Goal: Navigation & Orientation: Go to known website

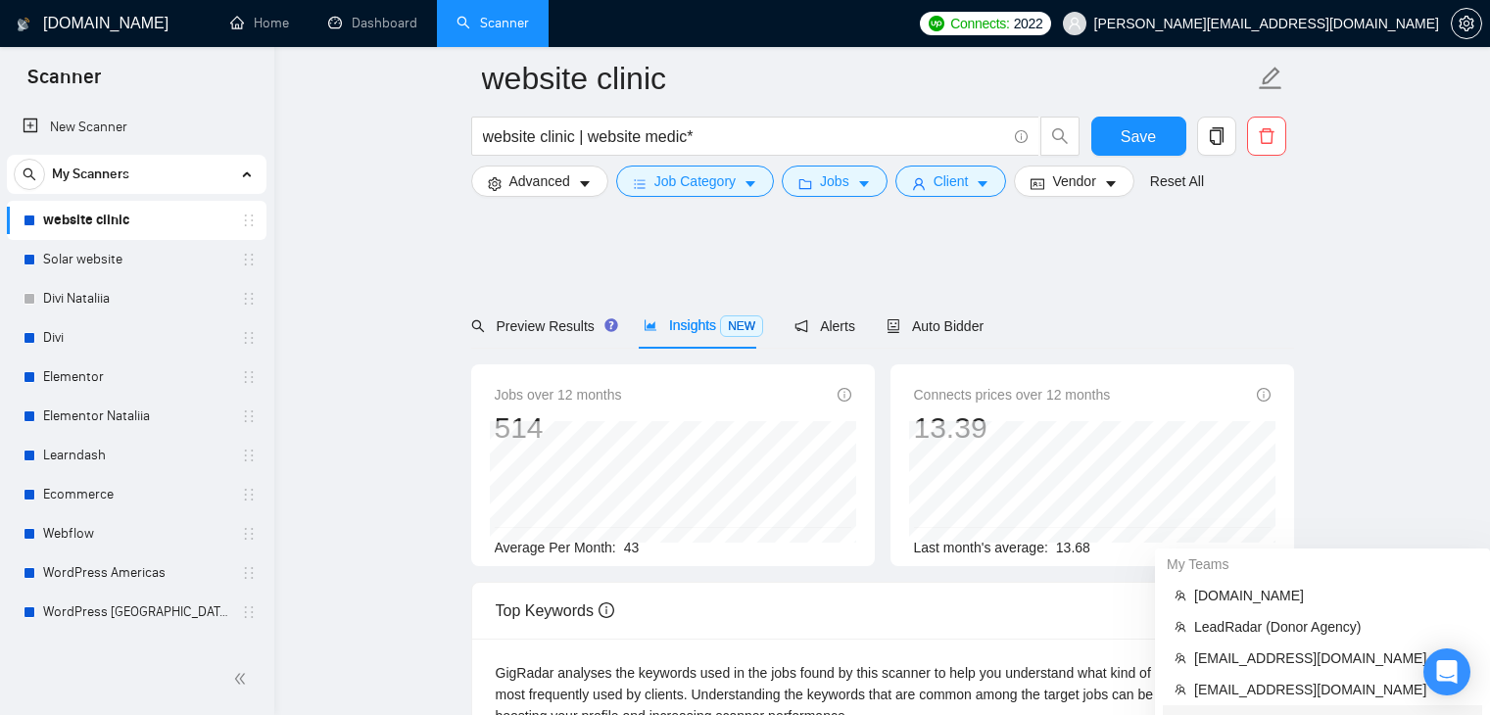
scroll to position [490, 0]
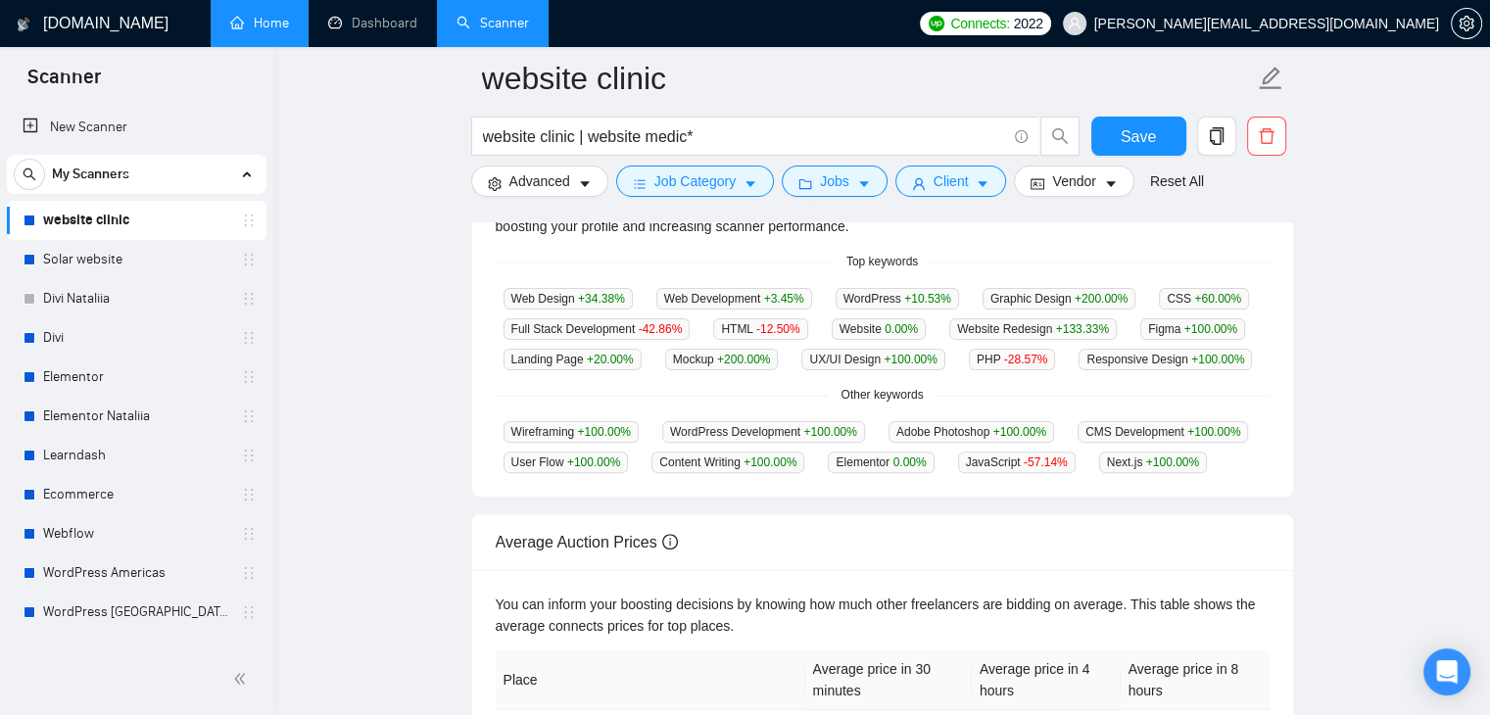
click at [277, 15] on link "Home" at bounding box center [259, 23] width 59 height 17
